Goal: Navigation & Orientation: Find specific page/section

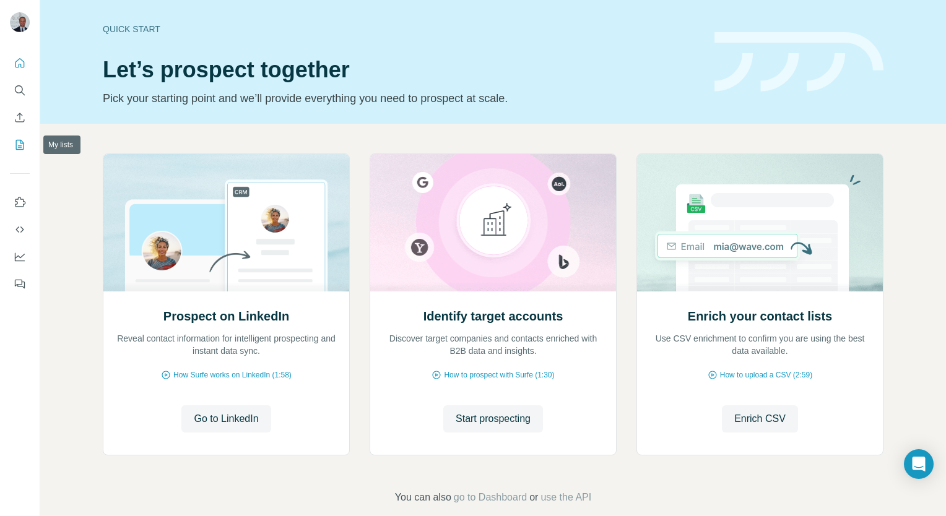
click at [20, 145] on icon "My lists" at bounding box center [20, 145] width 12 height 12
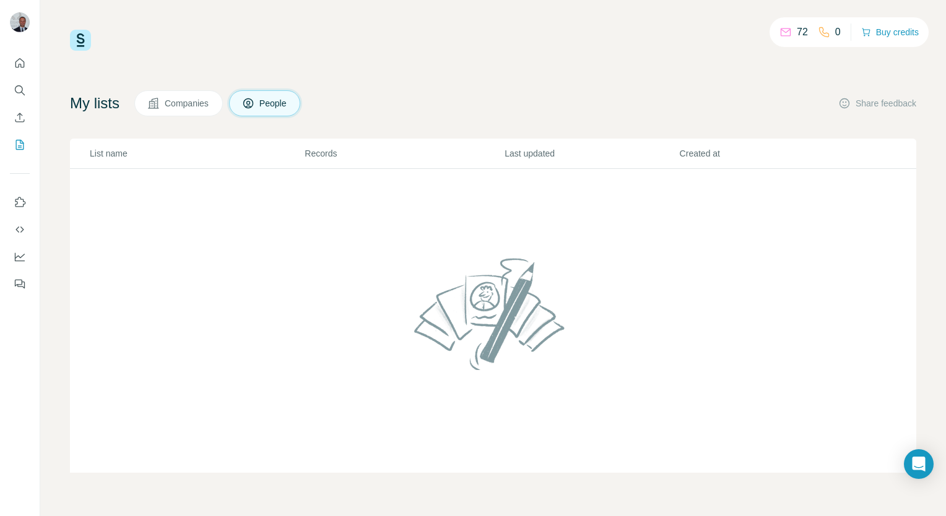
click at [168, 108] on button "Companies" at bounding box center [178, 103] width 89 height 26
click at [21, 69] on icon "Quick start" at bounding box center [20, 63] width 12 height 12
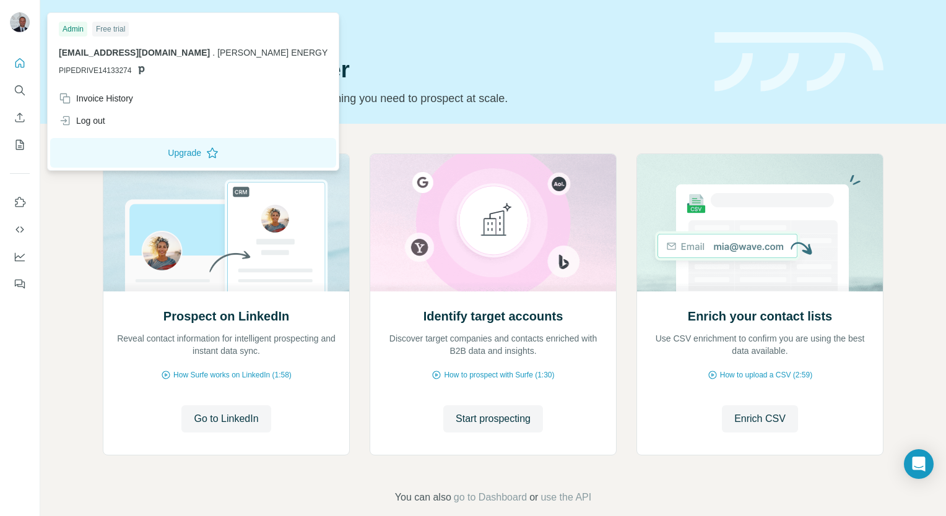
click at [22, 27] on img at bounding box center [20, 22] width 20 height 20
click at [217, 424] on span "Go to LinkedIn" at bounding box center [226, 419] width 64 height 15
